Goal: Task Accomplishment & Management: Manage account settings

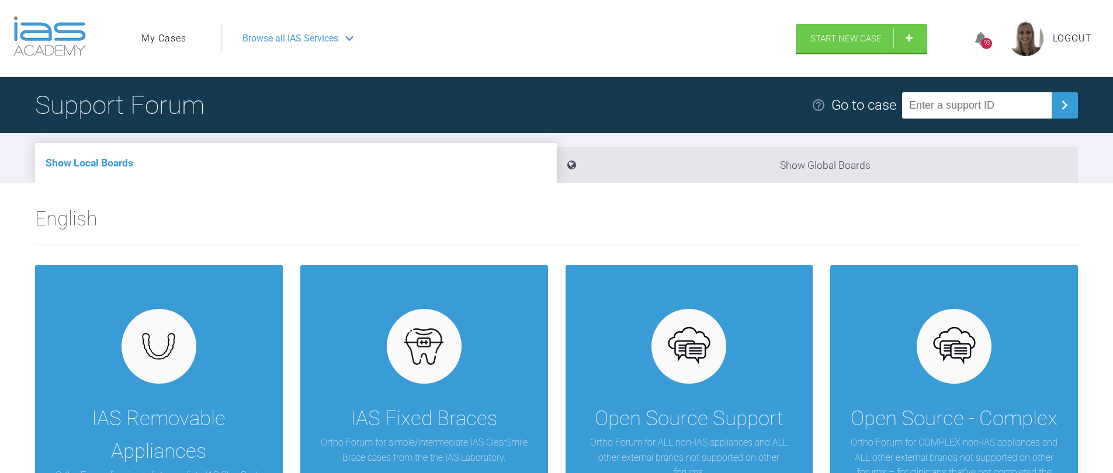
click at [194, 41] on ul "My Cases" at bounding box center [180, 38] width 79 height 29
click at [180, 40] on link "My Cases" at bounding box center [163, 38] width 45 height 15
